Goal: Information Seeking & Learning: Find specific fact

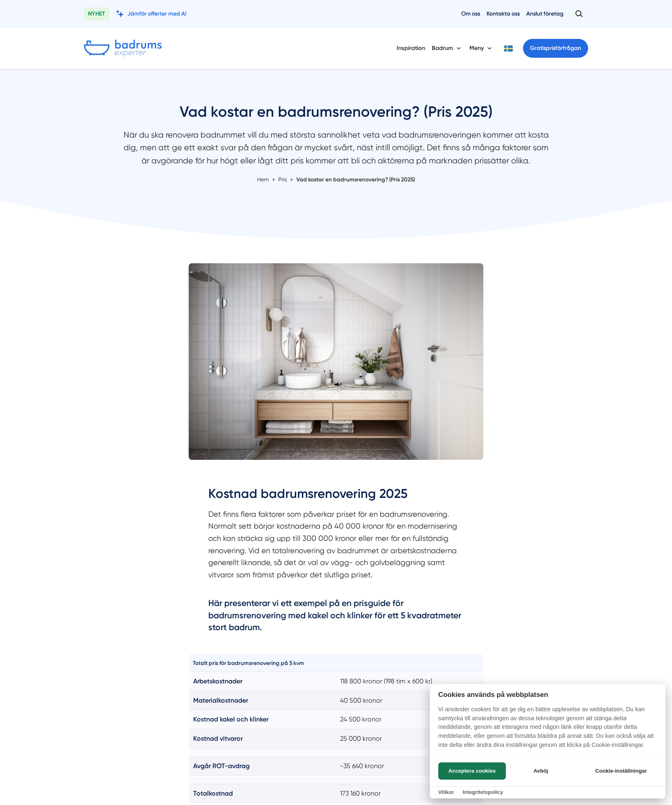
click at [282, 182] on div at bounding box center [336, 402] width 672 height 805
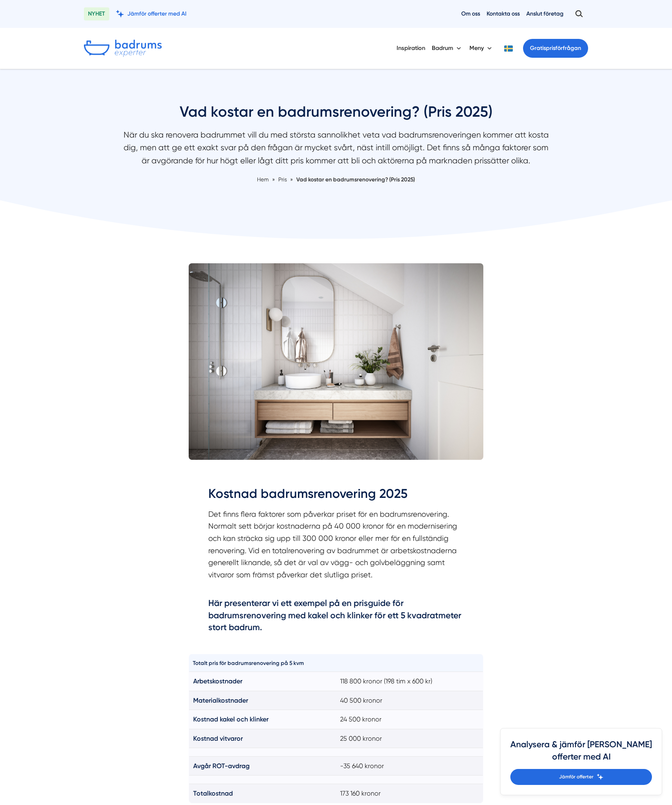
click at [284, 178] on span "Pris" at bounding box center [282, 179] width 9 height 7
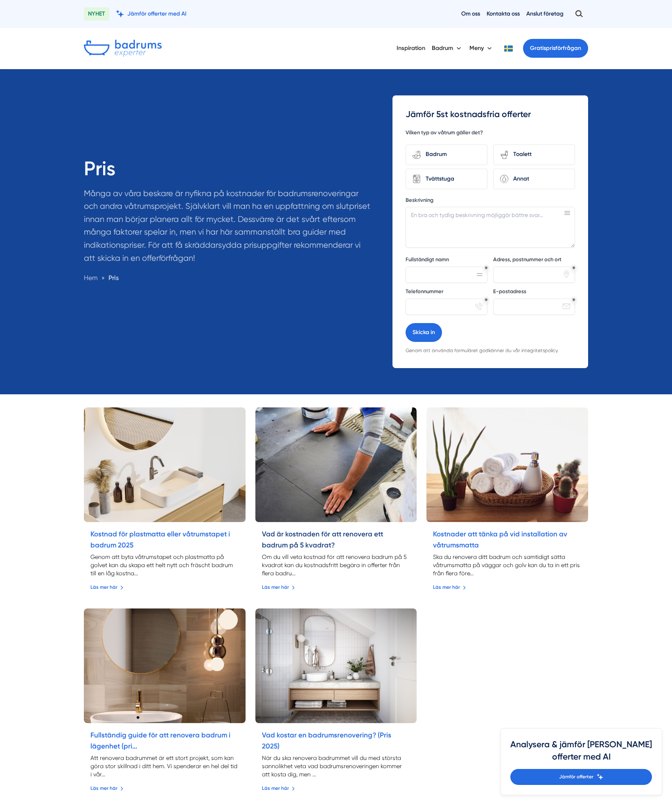
click at [315, 533] on link "Vad är kostnaden för att renovera ett badrum på 5 kvadrat?" at bounding box center [322, 539] width 121 height 19
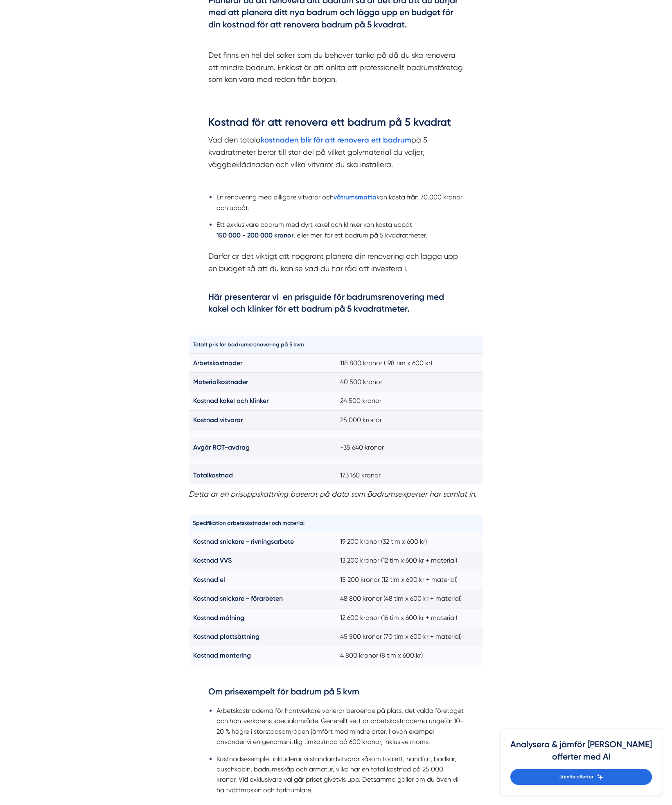
scroll to position [491, 0]
